Goal: Transaction & Acquisition: Purchase product/service

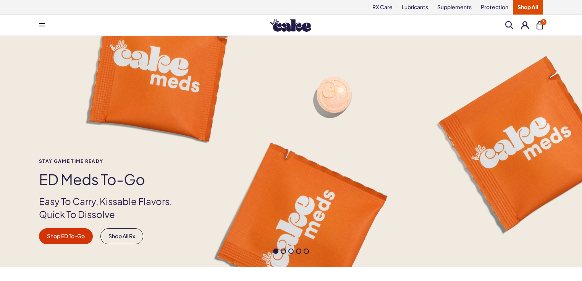
click at [541, 24] on span "3" at bounding box center [543, 22] width 6 height 6
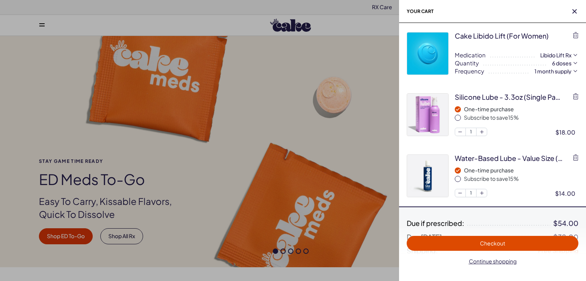
drag, startPoint x: 479, startPoint y: 246, endPoint x: 430, endPoint y: 235, distance: 50.8
click at [479, 246] on span "Checkout" at bounding box center [492, 243] width 163 height 9
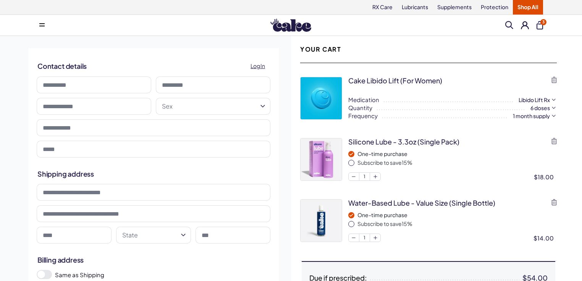
scroll to position [203, 0]
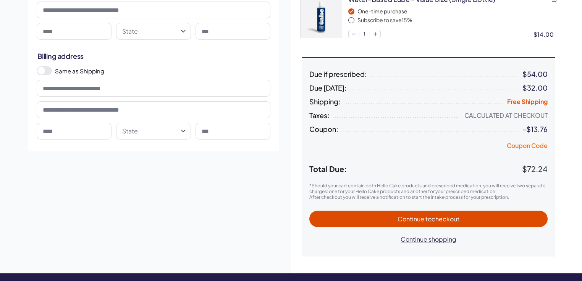
click at [521, 142] on button "Coupon Code" at bounding box center [526, 146] width 41 height 11
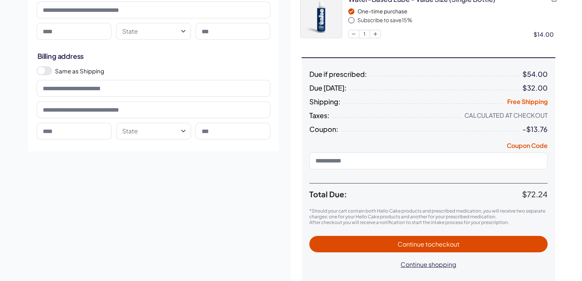
click at [398, 159] on input at bounding box center [428, 160] width 238 height 17
type input "**********"
click at [540, 159] on span "Apply" at bounding box center [535, 161] width 13 height 6
